Goal: Download file/media

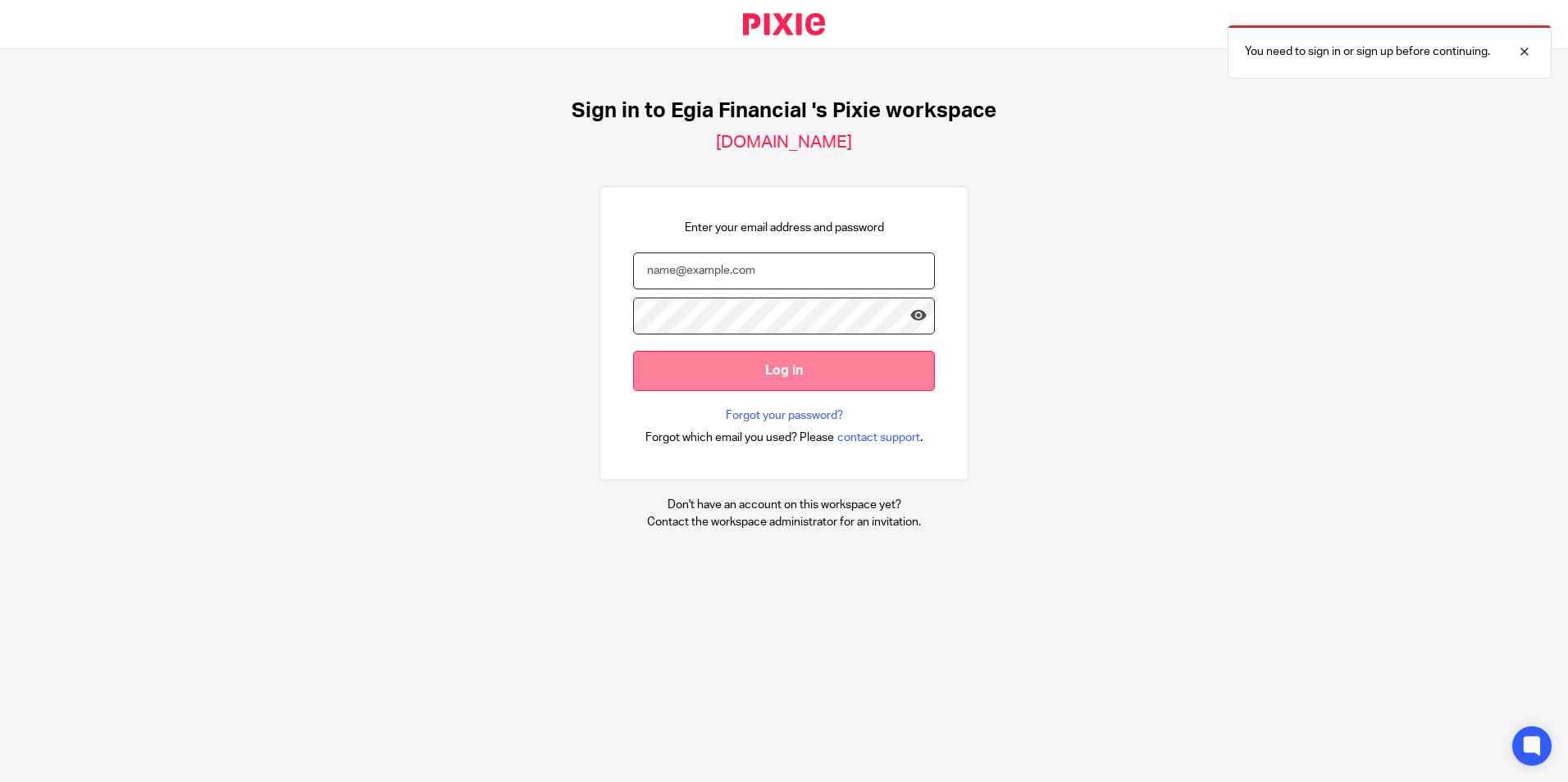
type input "[PERSON_NAME][EMAIL_ADDRESS][DOMAIN_NAME]"
click at [794, 376] on input "Log in" at bounding box center [784, 371] width 302 height 40
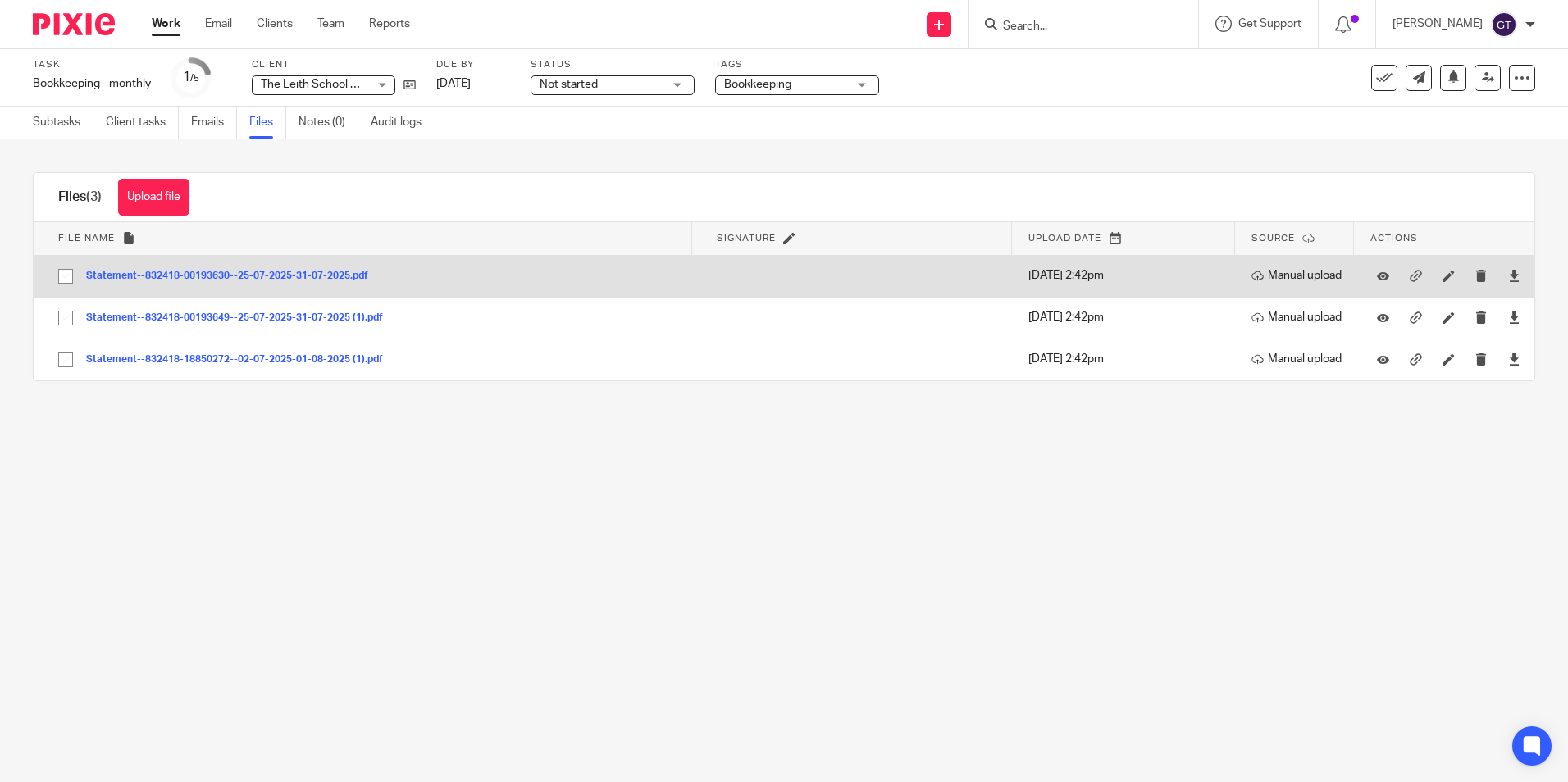
click at [70, 279] on input "checkbox" at bounding box center [65, 276] width 31 height 31
checkbox input "true"
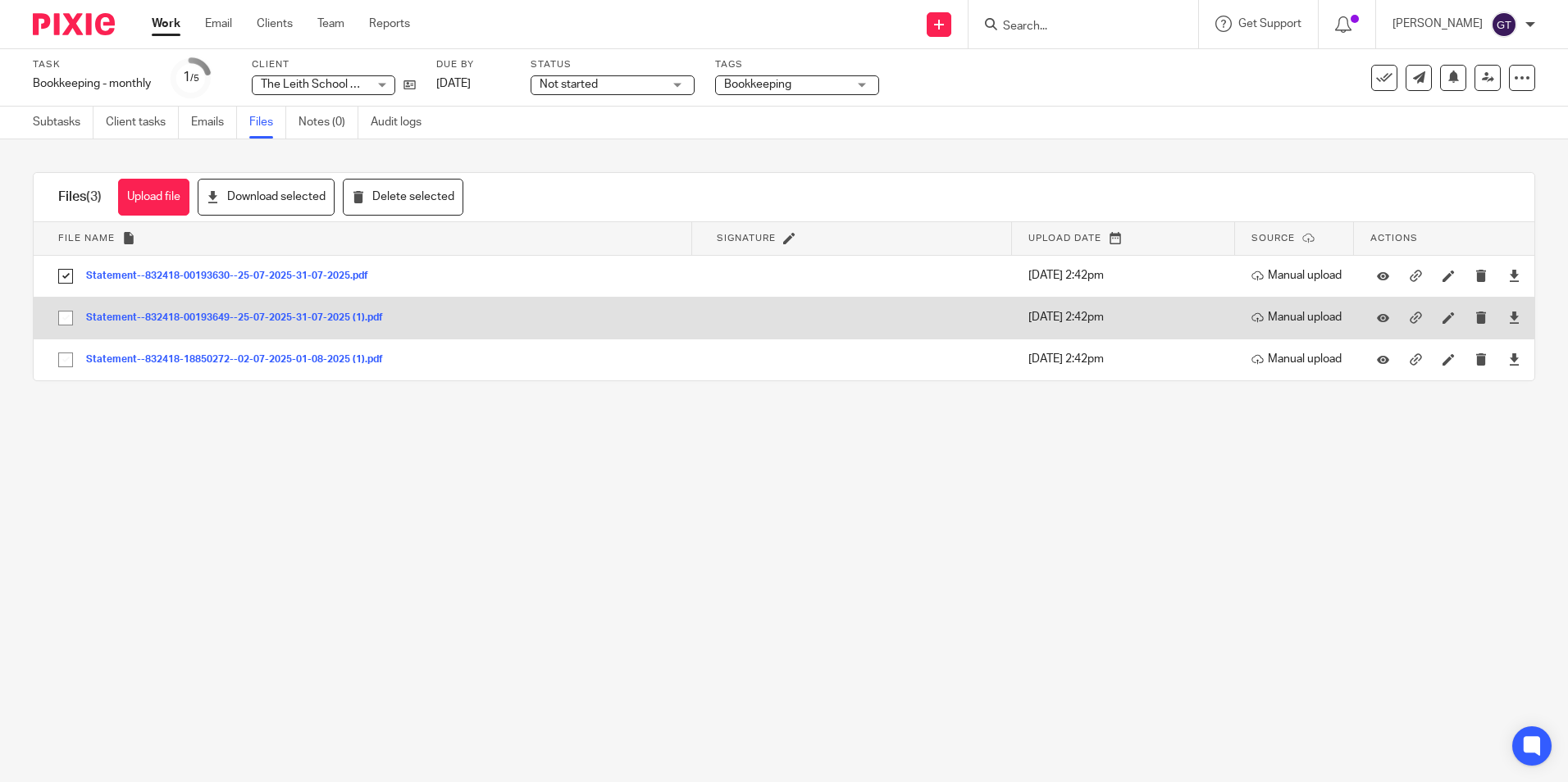
click at [65, 316] on input "checkbox" at bounding box center [65, 318] width 31 height 31
checkbox input "true"
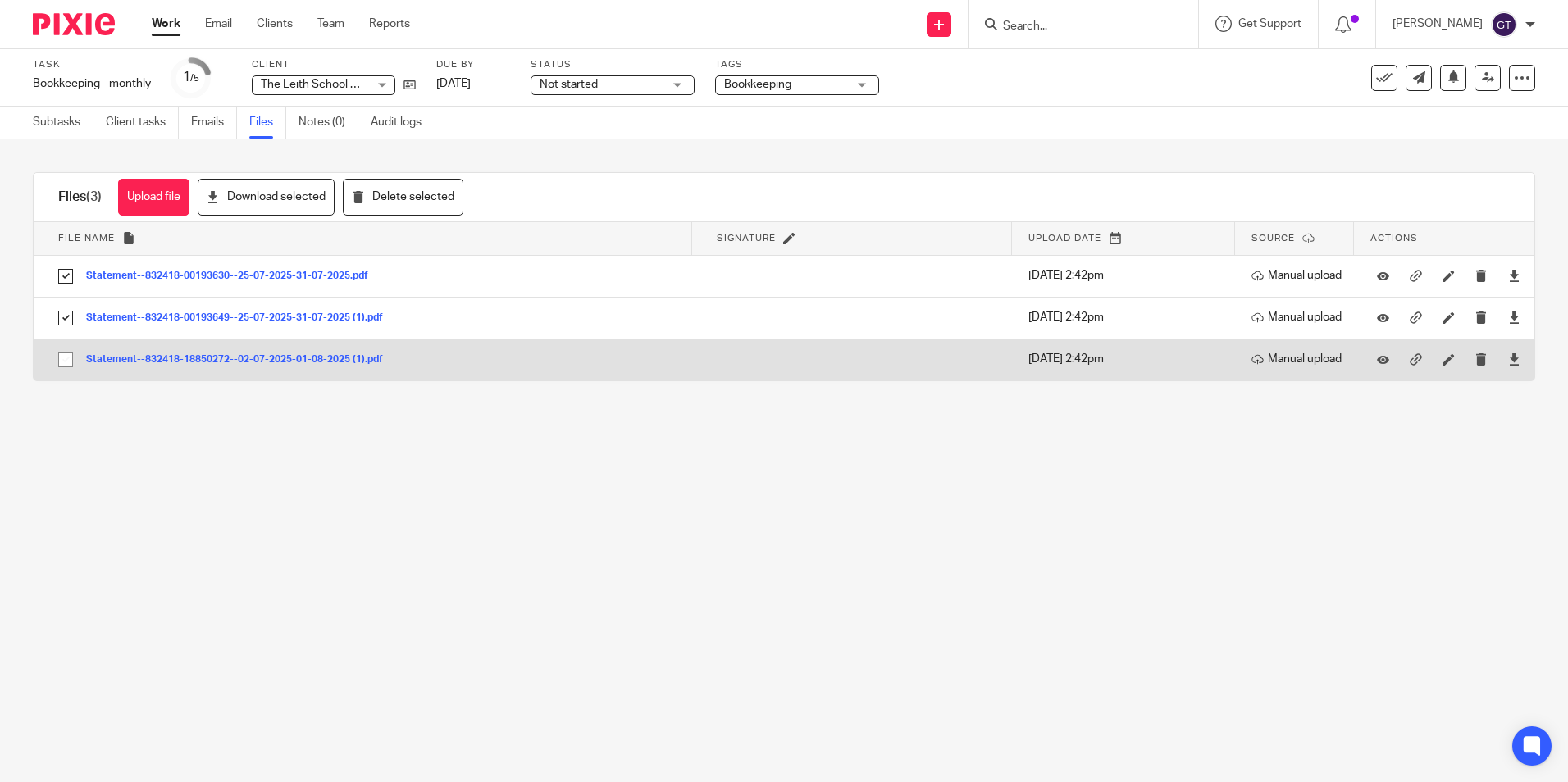
click at [65, 363] on input "checkbox" at bounding box center [65, 360] width 31 height 31
checkbox input "true"
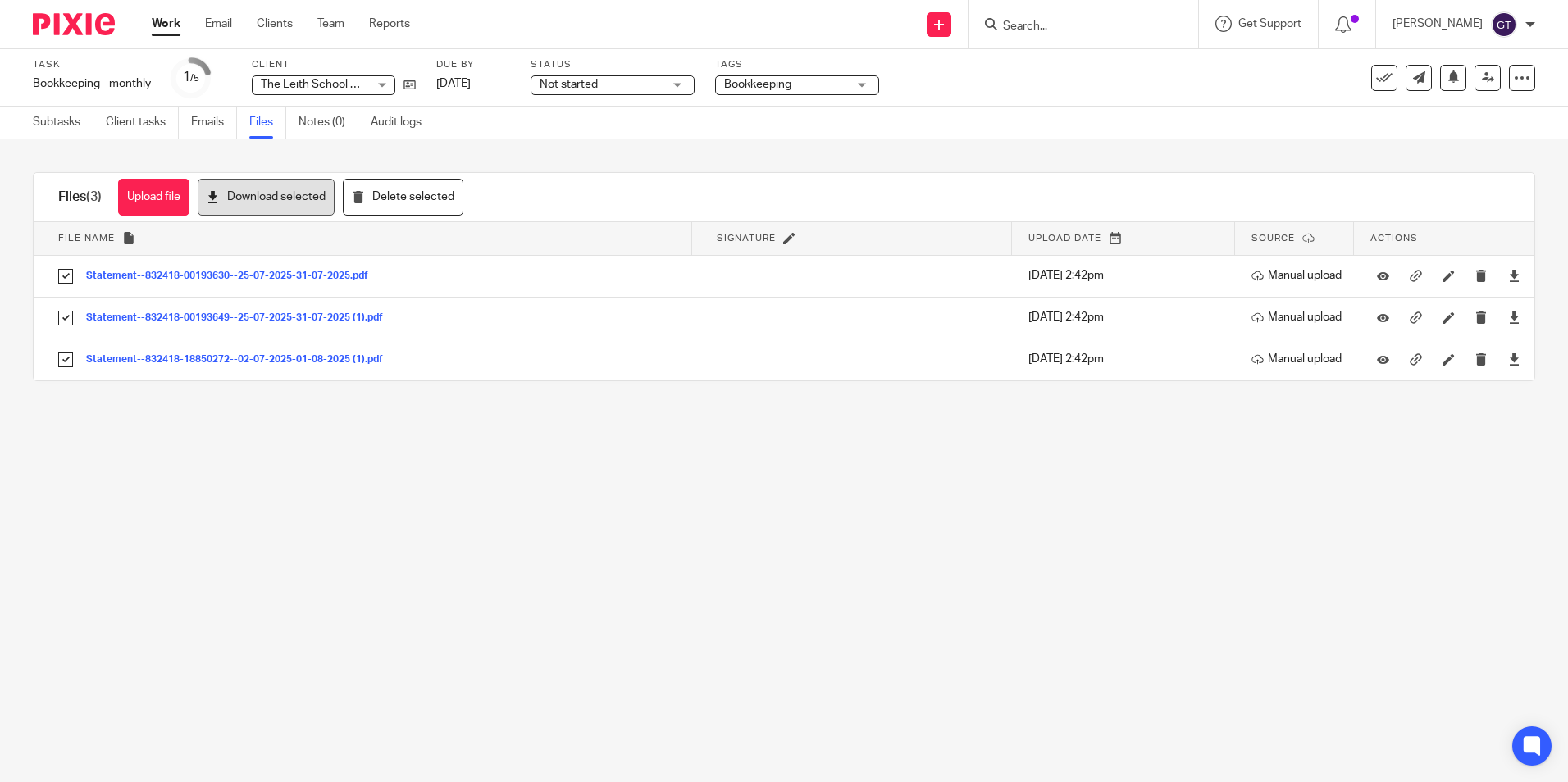
click at [270, 202] on button "Download selected" at bounding box center [266, 197] width 137 height 37
